Goal: Use online tool/utility: Use online tool/utility

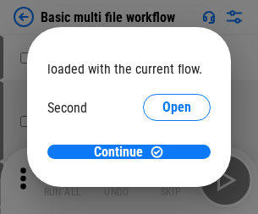
click at [162, 152] on span "Open" at bounding box center [176, 159] width 29 height 14
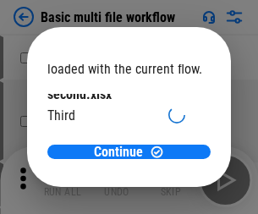
scroll to position [48, 0]
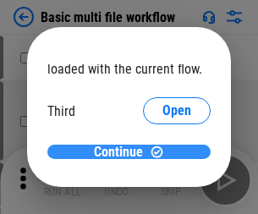
click at [123, 152] on span "Continue" at bounding box center [118, 152] width 49 height 14
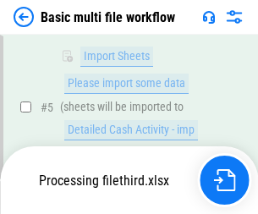
scroll to position [374, 0]
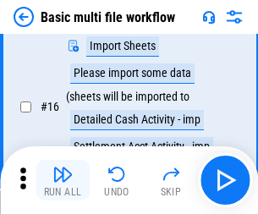
click at [63, 180] on img "button" at bounding box center [62, 174] width 20 height 20
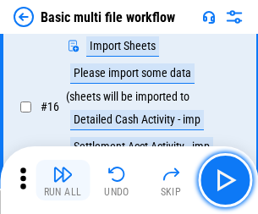
scroll to position [1125, 0]
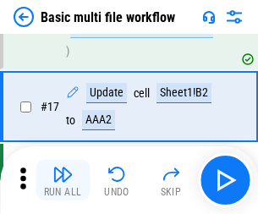
click at [63, 180] on img "button" at bounding box center [62, 174] width 20 height 20
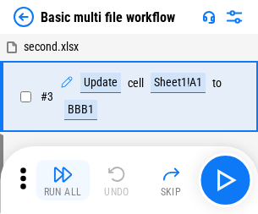
click at [63, 180] on img "button" at bounding box center [62, 174] width 20 height 20
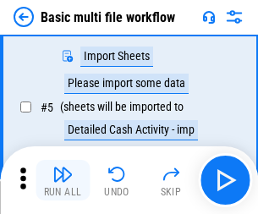
click at [63, 180] on img "button" at bounding box center [62, 174] width 20 height 20
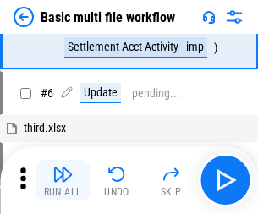
click at [63, 180] on img "button" at bounding box center [62, 174] width 20 height 20
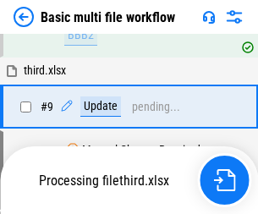
scroll to position [792, 0]
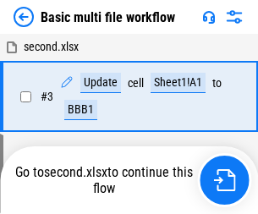
scroll to position [290, 0]
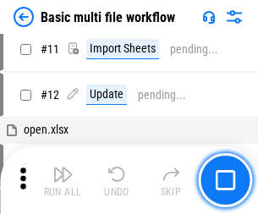
click at [63, 180] on img "button" at bounding box center [62, 174] width 20 height 20
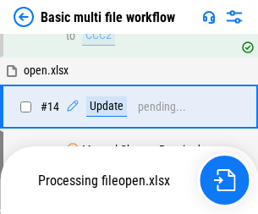
scroll to position [1006, 0]
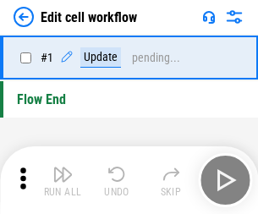
click at [63, 180] on img "button" at bounding box center [62, 174] width 20 height 20
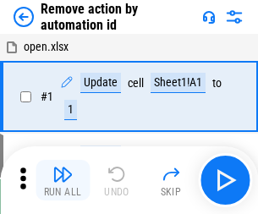
click at [63, 180] on img "button" at bounding box center [62, 174] width 20 height 20
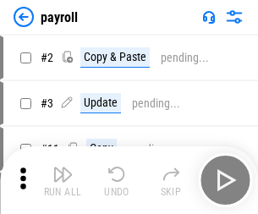
click at [63, 180] on img "button" at bounding box center [62, 174] width 20 height 20
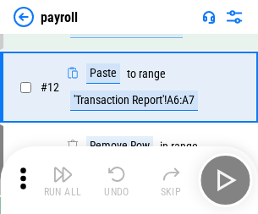
scroll to position [123, 0]
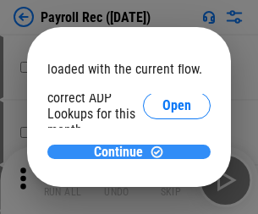
click at [123, 151] on span "Continue" at bounding box center [118, 152] width 49 height 14
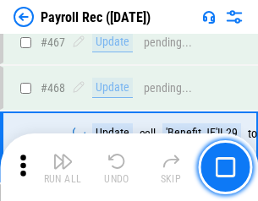
scroll to position [9010, 0]
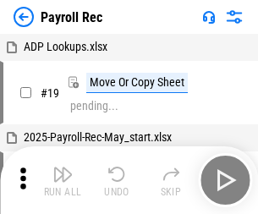
click at [63, 180] on img "button" at bounding box center [62, 174] width 20 height 20
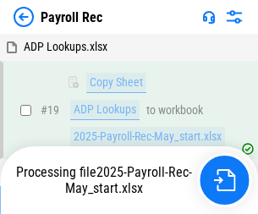
scroll to position [103, 0]
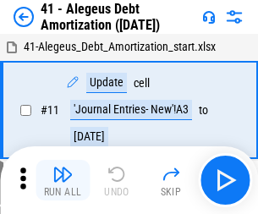
click at [63, 180] on img "button" at bounding box center [62, 174] width 20 height 20
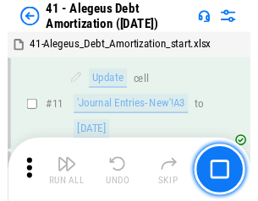
scroll to position [209, 0]
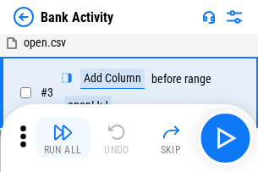
click at [63, 138] on img "button" at bounding box center [62, 132] width 20 height 20
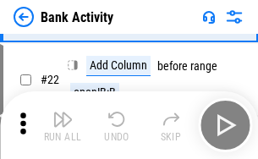
scroll to position [453, 0]
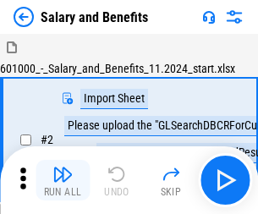
click at [63, 167] on img "button" at bounding box center [62, 174] width 20 height 20
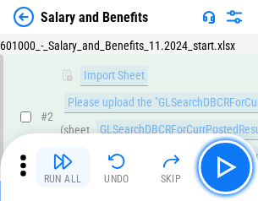
scroll to position [123, 0]
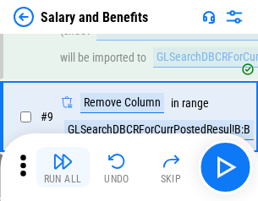
click at [63, 167] on img "button" at bounding box center [62, 161] width 20 height 20
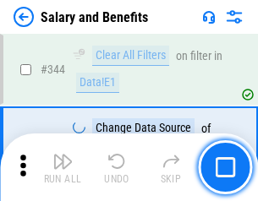
scroll to position [7916, 0]
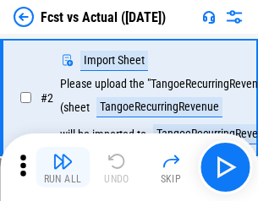
click at [63, 167] on img "button" at bounding box center [62, 161] width 20 height 20
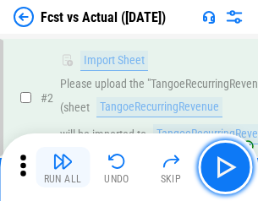
scroll to position [158, 0]
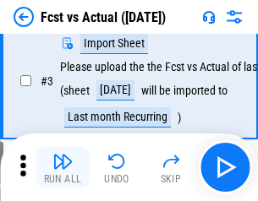
click at [63, 167] on img "button" at bounding box center [62, 161] width 20 height 20
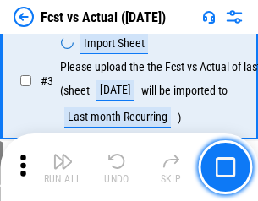
scroll to position [254, 0]
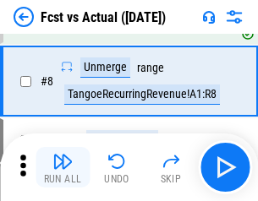
click at [63, 167] on img "button" at bounding box center [62, 161] width 20 height 20
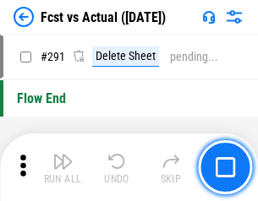
scroll to position [8001, 0]
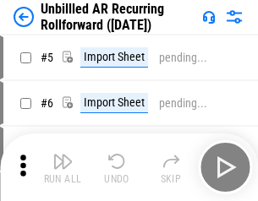
click at [63, 167] on img "button" at bounding box center [62, 161] width 20 height 20
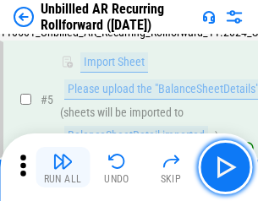
scroll to position [159, 0]
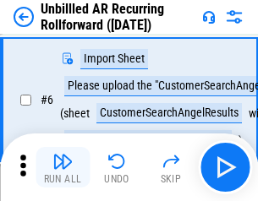
click at [63, 167] on img "button" at bounding box center [62, 161] width 20 height 20
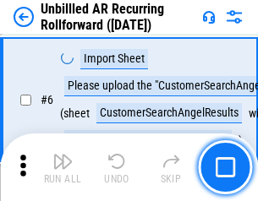
scroll to position [272, 0]
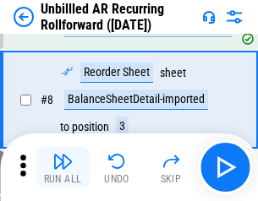
click at [63, 167] on img "button" at bounding box center [62, 161] width 20 height 20
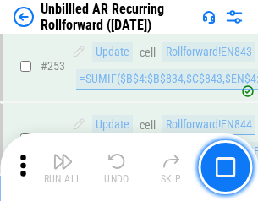
scroll to position [5742, 0]
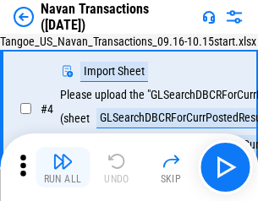
click at [63, 167] on img "button" at bounding box center [62, 161] width 20 height 20
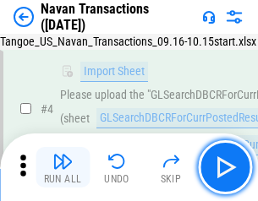
scroll to position [145, 0]
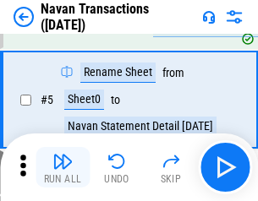
click at [63, 167] on img "button" at bounding box center [62, 161] width 20 height 20
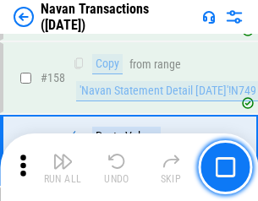
scroll to position [5481, 0]
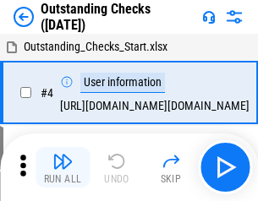
click at [63, 167] on img "button" at bounding box center [62, 161] width 20 height 20
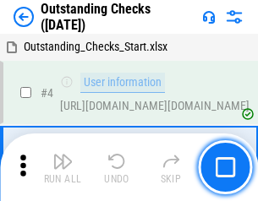
scroll to position [177, 0]
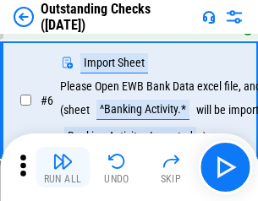
click at [63, 167] on img "button" at bounding box center [62, 161] width 20 height 20
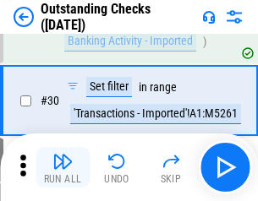
click at [63, 167] on img "button" at bounding box center [62, 161] width 20 height 20
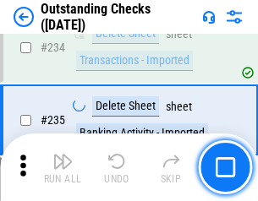
scroll to position [5134, 0]
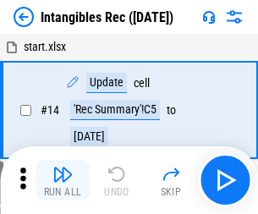
click at [63, 180] on img "button" at bounding box center [62, 174] width 20 height 20
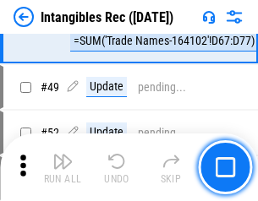
scroll to position [659, 0]
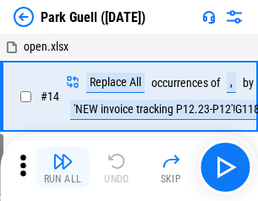
click at [63, 167] on img "button" at bounding box center [62, 161] width 20 height 20
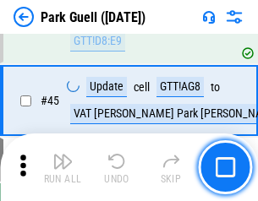
scroll to position [2114, 0]
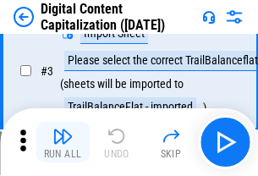
click at [63, 142] on img "button" at bounding box center [62, 136] width 20 height 20
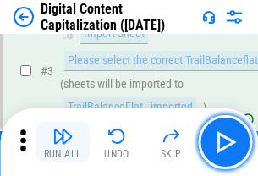
scroll to position [158, 0]
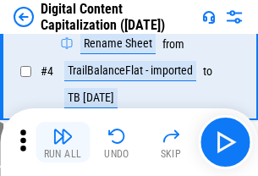
click at [63, 142] on img "button" at bounding box center [62, 136] width 20 height 20
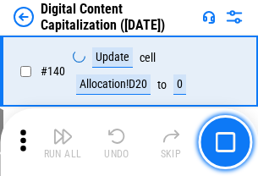
scroll to position [1793, 0]
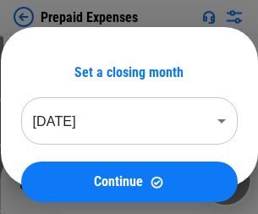
click at [63, 167] on img "button" at bounding box center [62, 174] width 20 height 20
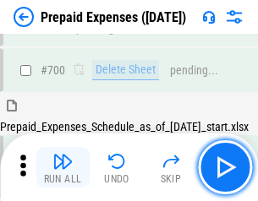
scroll to position [4648, 0]
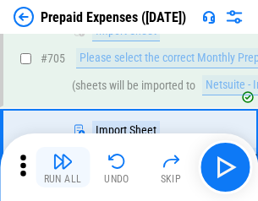
click at [63, 167] on img "button" at bounding box center [62, 161] width 20 height 20
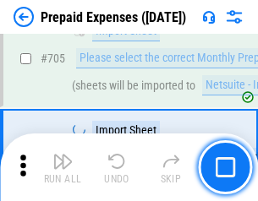
scroll to position [4735, 0]
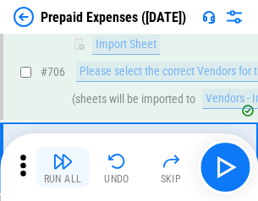
click at [63, 167] on img "button" at bounding box center [62, 161] width 20 height 20
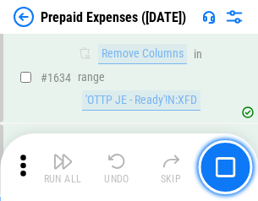
scroll to position [16460, 0]
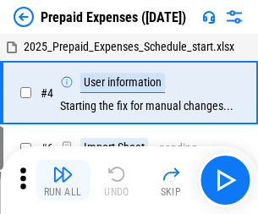
click at [63, 180] on img "button" at bounding box center [62, 174] width 20 height 20
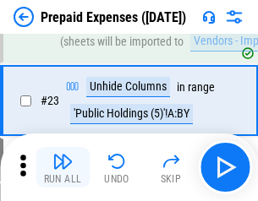
click at [63, 167] on img "button" at bounding box center [62, 161] width 20 height 20
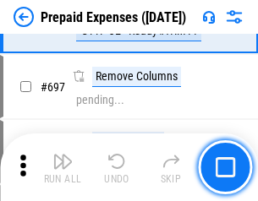
scroll to position [5887, 0]
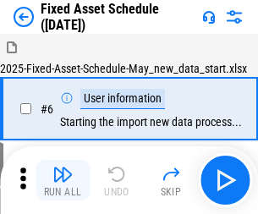
click at [63, 180] on img "button" at bounding box center [62, 174] width 20 height 20
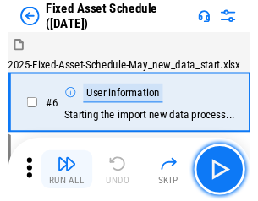
scroll to position [178, 0]
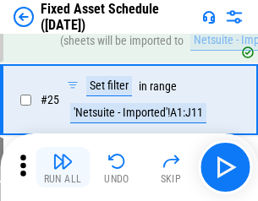
click at [63, 167] on img "button" at bounding box center [62, 161] width 20 height 20
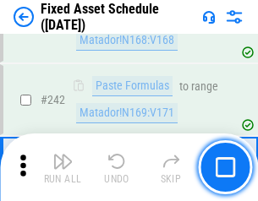
scroll to position [5237, 0]
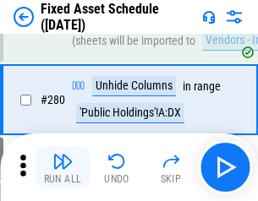
click at [63, 167] on img "button" at bounding box center [62, 161] width 20 height 20
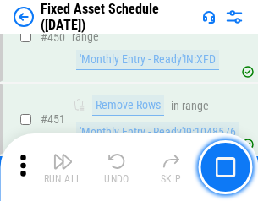
scroll to position [7557, 0]
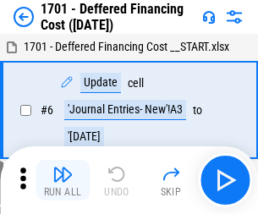
click at [63, 180] on img "button" at bounding box center [62, 174] width 20 height 20
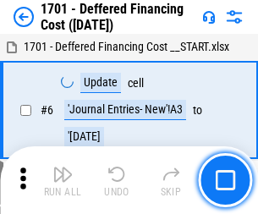
scroll to position [203, 0]
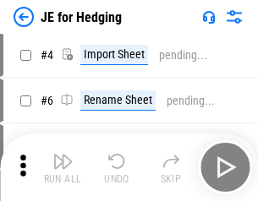
click at [63, 167] on img "button" at bounding box center [62, 161] width 20 height 20
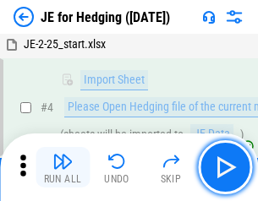
scroll to position [96, 0]
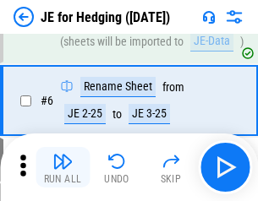
click at [63, 167] on img "button" at bounding box center [62, 161] width 20 height 20
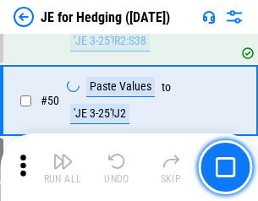
scroll to position [1095, 0]
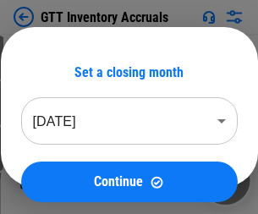
click at [63, 167] on img "button" at bounding box center [62, 174] width 20 height 20
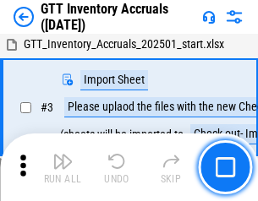
scroll to position [109, 0]
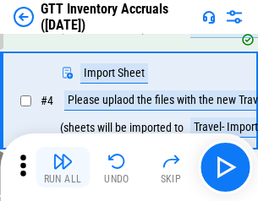
click at [63, 167] on img "button" at bounding box center [62, 161] width 20 height 20
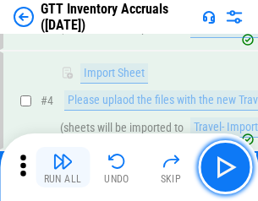
scroll to position [195, 0]
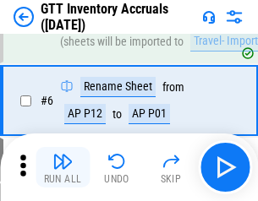
click at [63, 167] on img "button" at bounding box center [62, 161] width 20 height 20
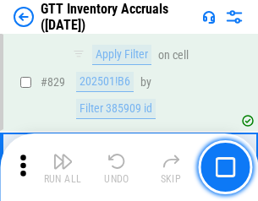
scroll to position [12832, 0]
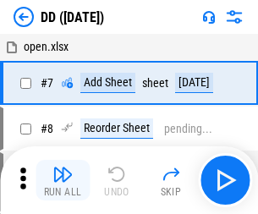
click at [63, 180] on img "button" at bounding box center [62, 174] width 20 height 20
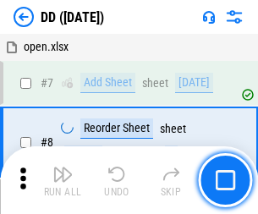
scroll to position [163, 0]
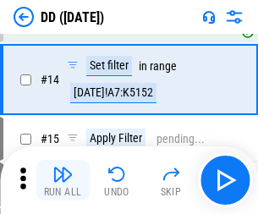
click at [63, 180] on img "button" at bounding box center [62, 174] width 20 height 20
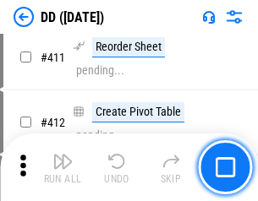
scroll to position [7662, 0]
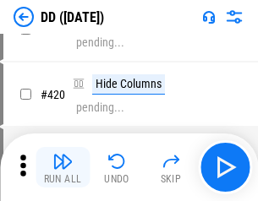
click at [63, 167] on img "button" at bounding box center [62, 161] width 20 height 20
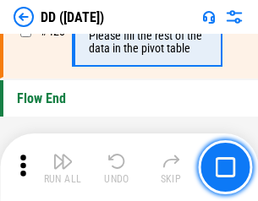
scroll to position [8092, 0]
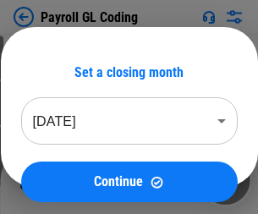
click at [63, 180] on img "button" at bounding box center [62, 174] width 20 height 20
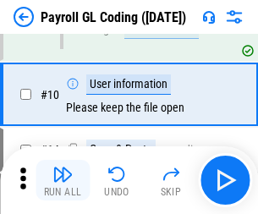
click at [63, 180] on img "button" at bounding box center [62, 174] width 20 height 20
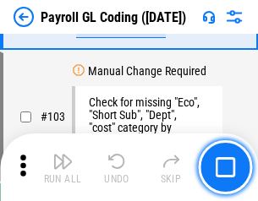
scroll to position [3966, 0]
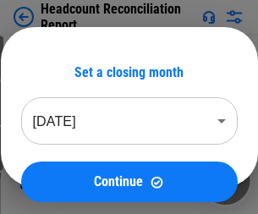
click at [63, 180] on img "button" at bounding box center [62, 174] width 20 height 20
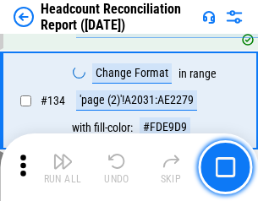
scroll to position [2032, 0]
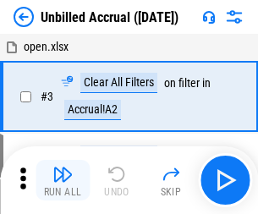
click at [63, 180] on img "button" at bounding box center [62, 174] width 20 height 20
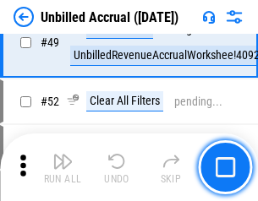
scroll to position [1533, 0]
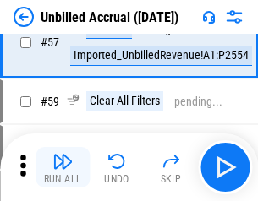
click at [63, 167] on img "button" at bounding box center [62, 161] width 20 height 20
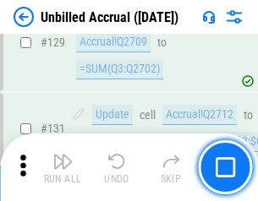
scroll to position [5036, 0]
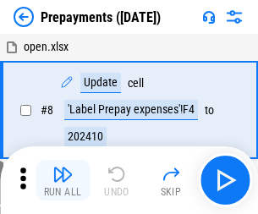
click at [63, 180] on img "button" at bounding box center [62, 174] width 20 height 20
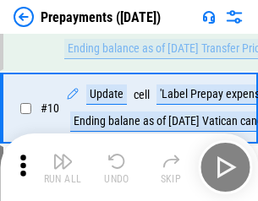
scroll to position [106, 0]
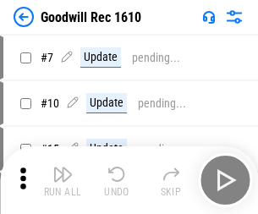
click at [63, 180] on img "button" at bounding box center [62, 174] width 20 height 20
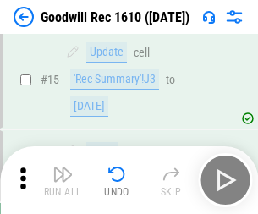
scroll to position [289, 0]
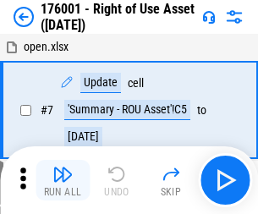
click at [63, 180] on img "button" at bounding box center [62, 174] width 20 height 20
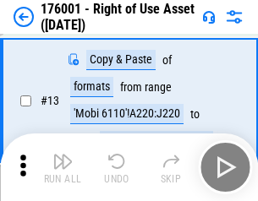
scroll to position [109, 0]
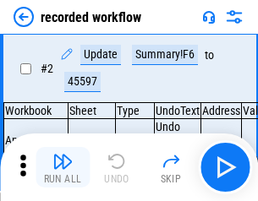
click at [63, 167] on img "button" at bounding box center [62, 161] width 20 height 20
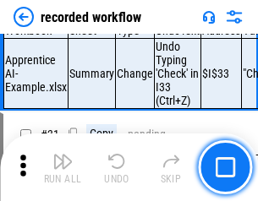
scroll to position [5284, 0]
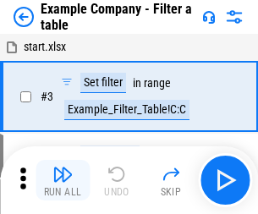
click at [63, 180] on img "button" at bounding box center [62, 174] width 20 height 20
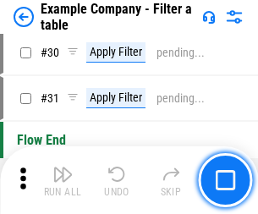
scroll to position [1547, 0]
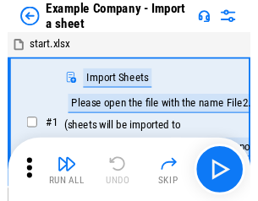
scroll to position [142, 0]
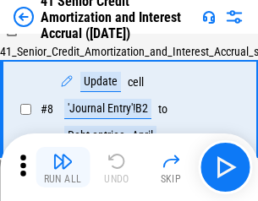
click at [63, 167] on img "button" at bounding box center [62, 161] width 20 height 20
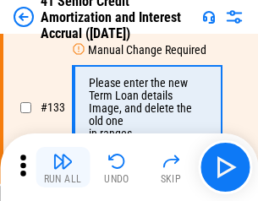
click at [63, 167] on img "button" at bounding box center [62, 161] width 20 height 20
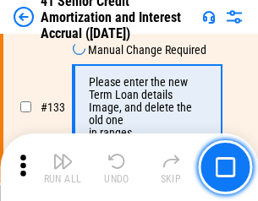
scroll to position [1767, 0]
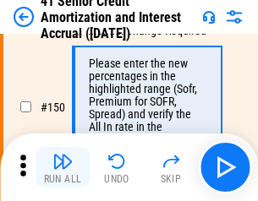
click at [63, 167] on img "button" at bounding box center [62, 161] width 20 height 20
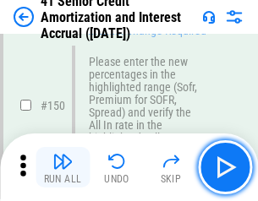
scroll to position [1944, 0]
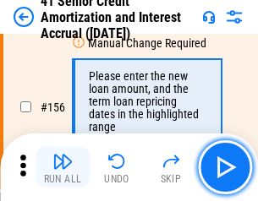
click at [63, 167] on img "button" at bounding box center [62, 161] width 20 height 20
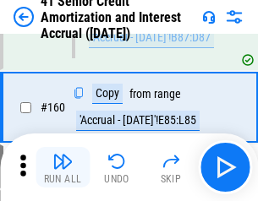
click at [63, 167] on img "button" at bounding box center [62, 161] width 20 height 20
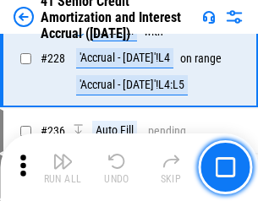
scroll to position [3786, 0]
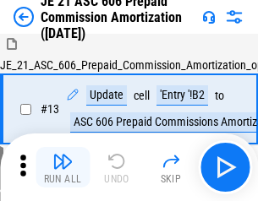
click at [63, 167] on img "button" at bounding box center [62, 161] width 20 height 20
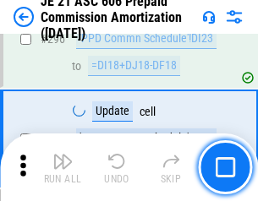
scroll to position [3111, 0]
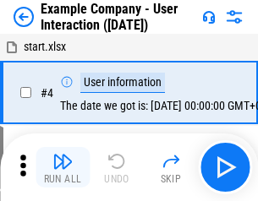
click at [63, 167] on img "button" at bounding box center [62, 161] width 20 height 20
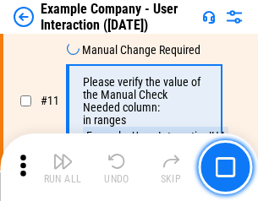
scroll to position [366, 0]
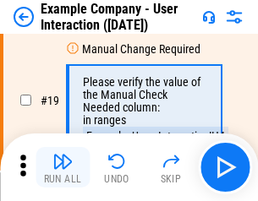
click at [63, 167] on img "button" at bounding box center [62, 161] width 20 height 20
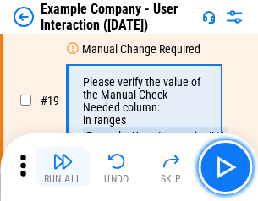
click at [63, 167] on img "button" at bounding box center [62, 161] width 20 height 20
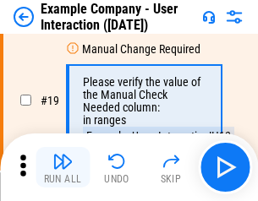
click at [63, 167] on img "button" at bounding box center [62, 161] width 20 height 20
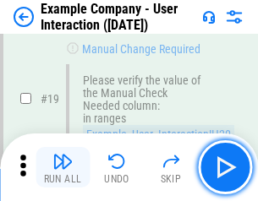
scroll to position [467, 0]
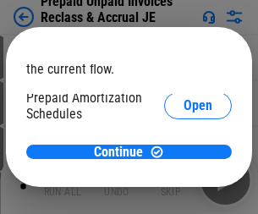
scroll to position [101, 0]
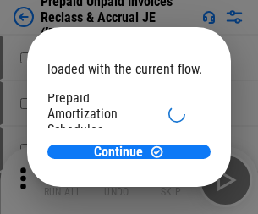
scroll to position [101, 0]
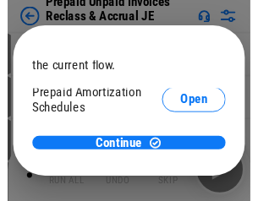
scroll to position [101, 0]
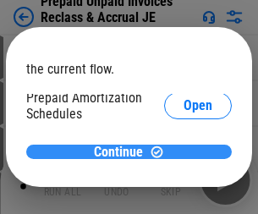
click at [123, 151] on span "Continue" at bounding box center [118, 152] width 49 height 14
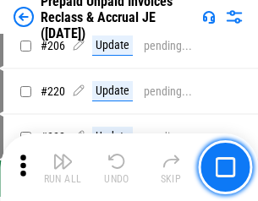
scroll to position [2191, 0]
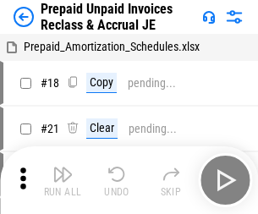
click at [63, 167] on img "button" at bounding box center [62, 174] width 20 height 20
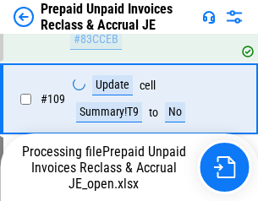
scroll to position [2191, 0]
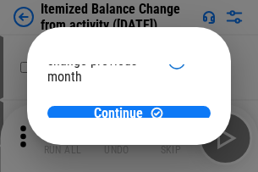
scroll to position [123, 0]
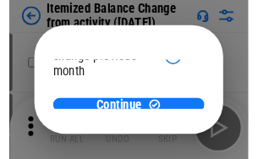
scroll to position [123, 0]
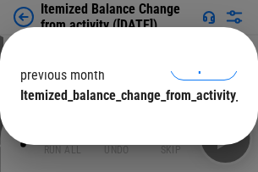
click at [123, 123] on span "Continue" at bounding box center [118, 130] width 49 height 14
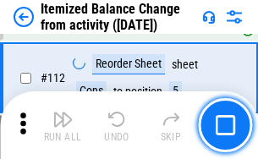
scroll to position [2828, 0]
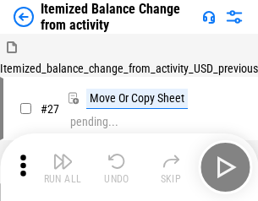
scroll to position [26, 0]
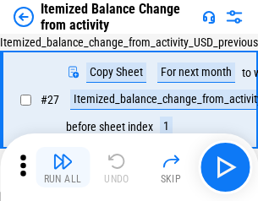
click at [63, 167] on img "button" at bounding box center [62, 161] width 20 height 20
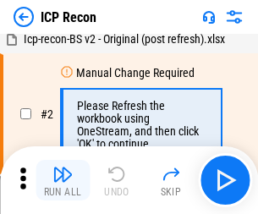
click at [63, 180] on img "button" at bounding box center [62, 174] width 20 height 20
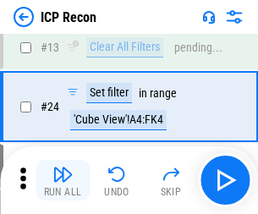
click at [63, 180] on img "button" at bounding box center [62, 174] width 20 height 20
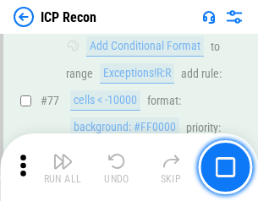
scroll to position [1519, 0]
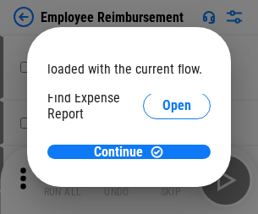
click at [162, 196] on span "Open" at bounding box center [176, 203] width 29 height 14
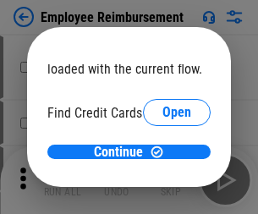
scroll to position [99, 0]
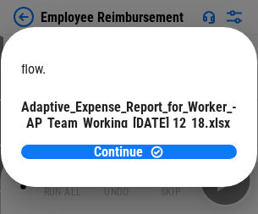
click at [189, 142] on span "Open" at bounding box center [203, 149] width 29 height 14
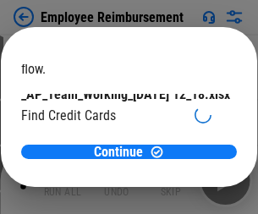
scroll to position [176, 0]
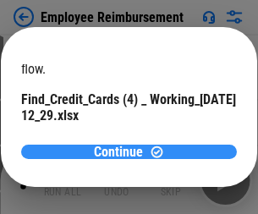
click at [123, 151] on span "Continue" at bounding box center [118, 152] width 49 height 14
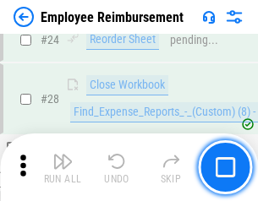
scroll to position [790, 0]
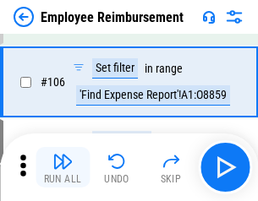
click at [63, 167] on img "button" at bounding box center [62, 161] width 20 height 20
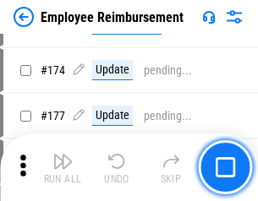
click at [63, 167] on img "button" at bounding box center [62, 161] width 20 height 20
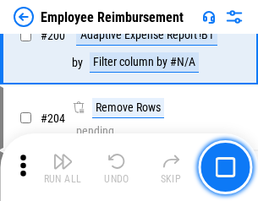
scroll to position [4277, 0]
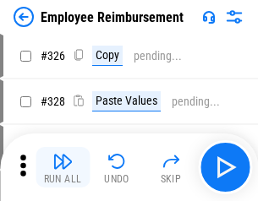
click at [63, 167] on img "button" at bounding box center [62, 161] width 20 height 20
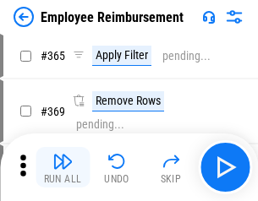
click at [63, 167] on img "button" at bounding box center [62, 161] width 20 height 20
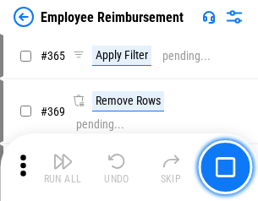
scroll to position [8715, 0]
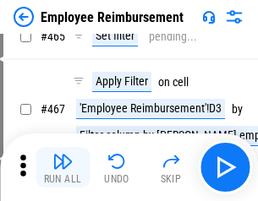
click at [63, 167] on img "button" at bounding box center [62, 161] width 20 height 20
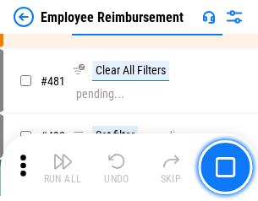
scroll to position [10441, 0]
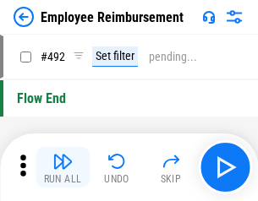
click at [63, 167] on img "button" at bounding box center [62, 161] width 20 height 20
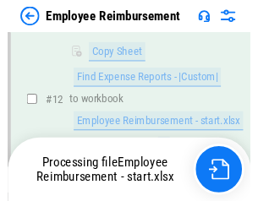
scroll to position [344, 0]
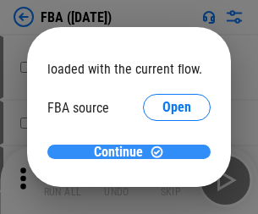
click at [123, 152] on span "Continue" at bounding box center [118, 152] width 49 height 14
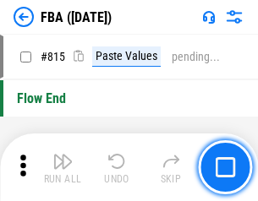
scroll to position [15134, 0]
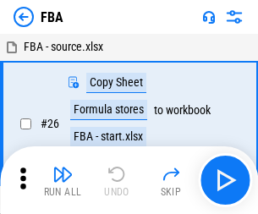
scroll to position [17, 0]
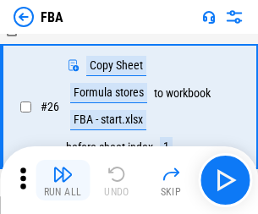
click at [63, 180] on img "button" at bounding box center [62, 174] width 20 height 20
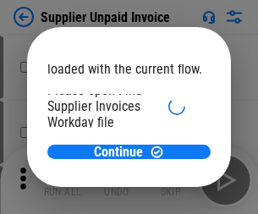
scroll to position [117, 0]
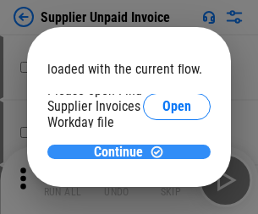
click at [123, 151] on span "Continue" at bounding box center [118, 152] width 49 height 14
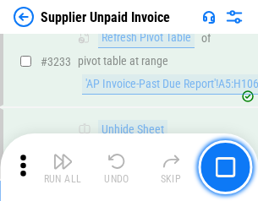
scroll to position [41172, 0]
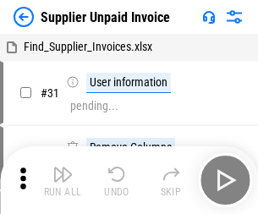
scroll to position [55, 0]
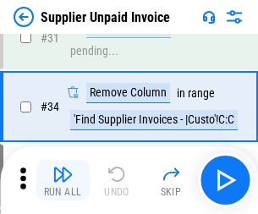
click at [63, 180] on img "button" at bounding box center [62, 174] width 20 height 20
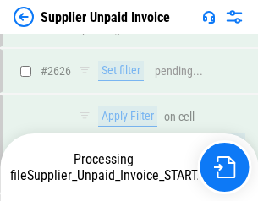
scroll to position [33588, 0]
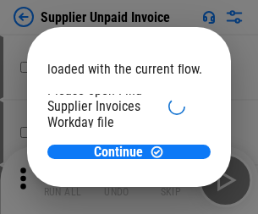
scroll to position [117, 0]
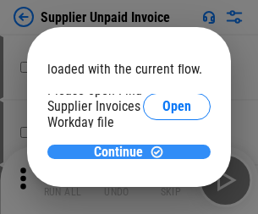
click at [123, 151] on span "Continue" at bounding box center [118, 152] width 49 height 14
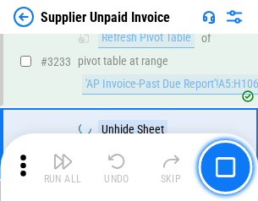
scroll to position [41172, 0]
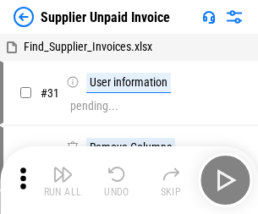
scroll to position [55, 0]
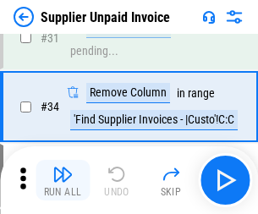
click at [63, 180] on img "button" at bounding box center [62, 174] width 20 height 20
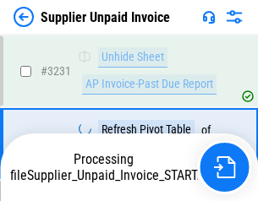
scroll to position [41114, 0]
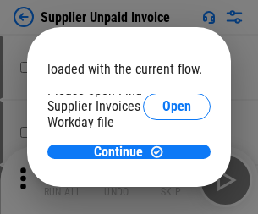
scroll to position [117, 0]
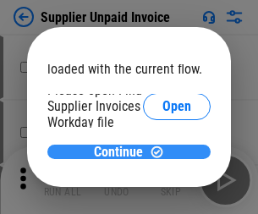
click at [123, 151] on span "Continue" at bounding box center [118, 152] width 49 height 14
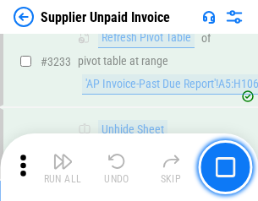
scroll to position [41172, 0]
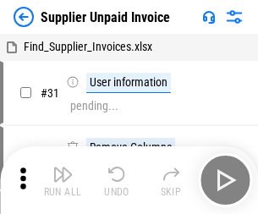
scroll to position [55, 0]
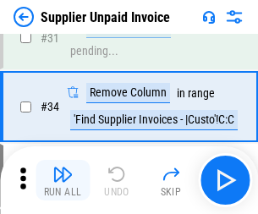
click at [63, 180] on img "button" at bounding box center [62, 174] width 20 height 20
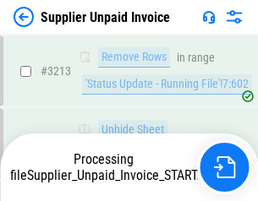
scroll to position [40968, 0]
